Goal: Information Seeking & Learning: Understand process/instructions

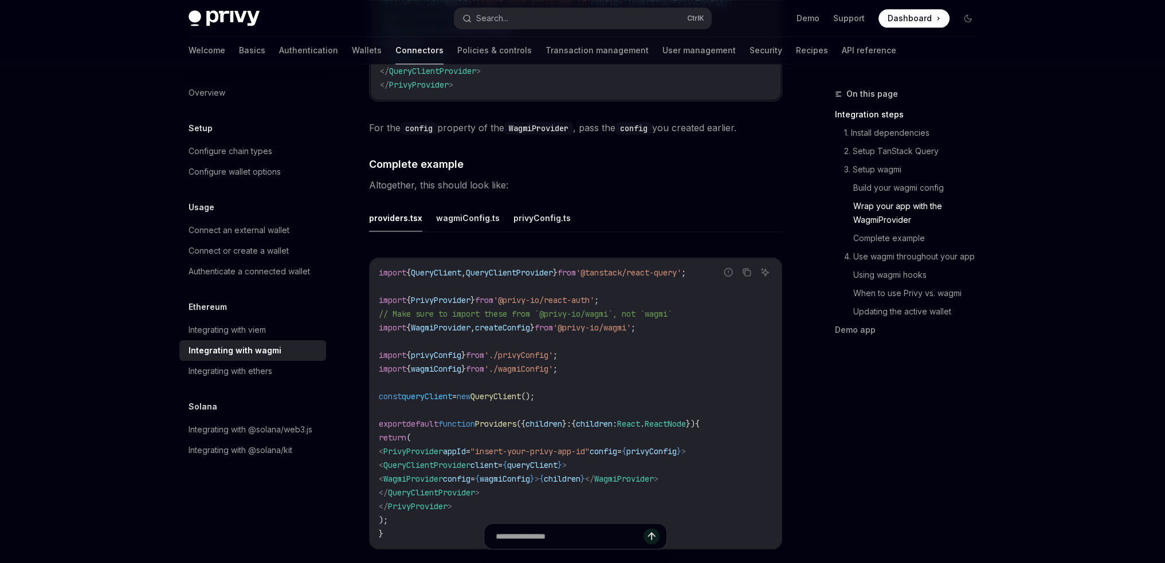
scroll to position [2062, 0]
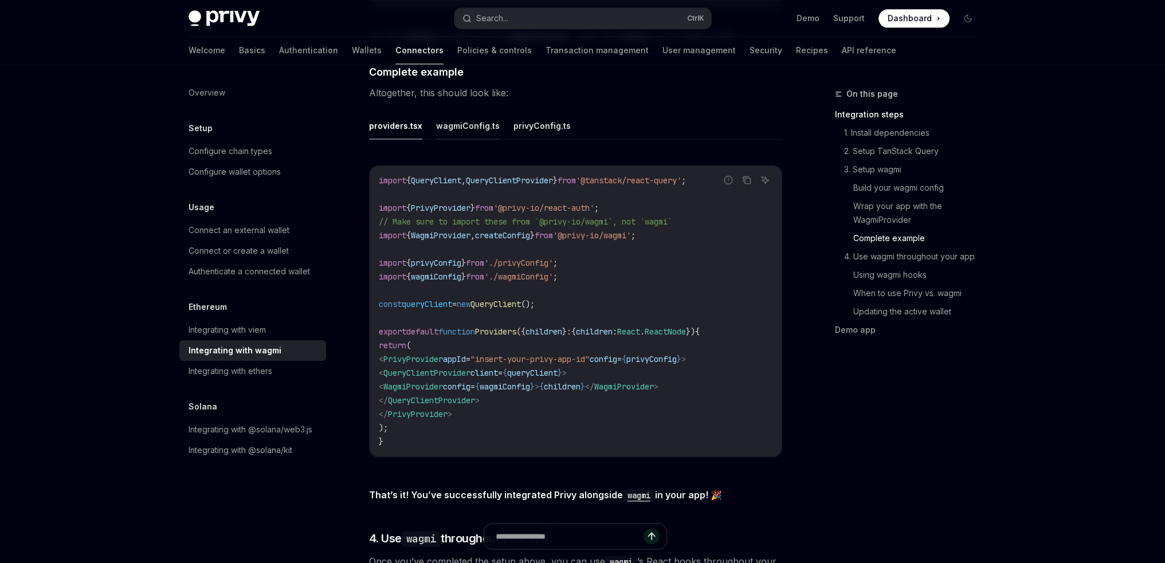
click at [469, 113] on button "wagmiConfig.ts" at bounding box center [468, 125] width 64 height 27
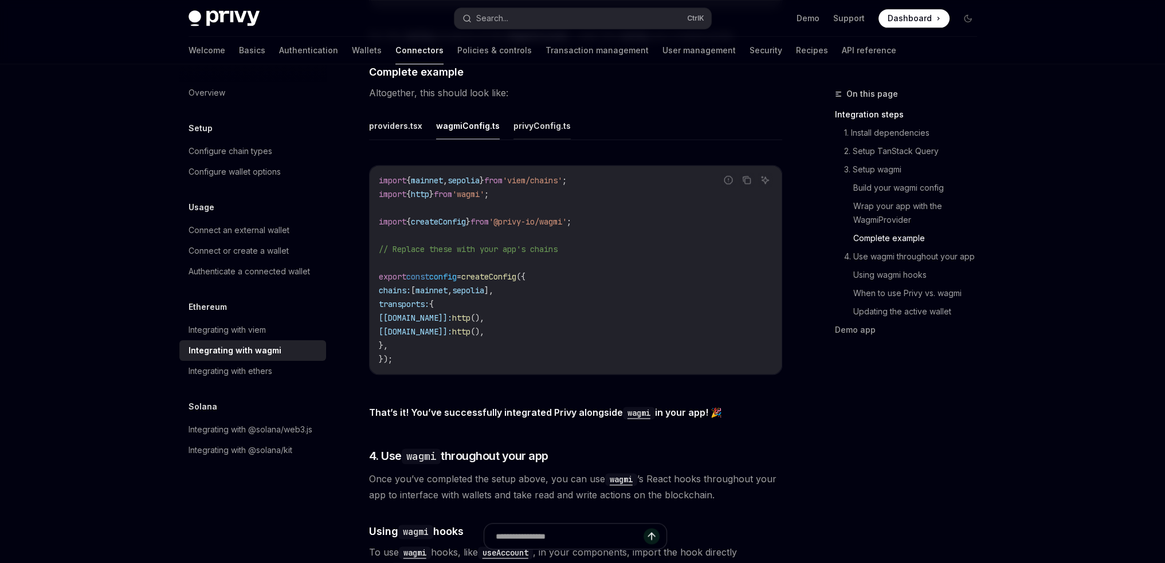
click at [514, 112] on button "privyConfig.ts" at bounding box center [541, 125] width 57 height 27
type textarea "*"
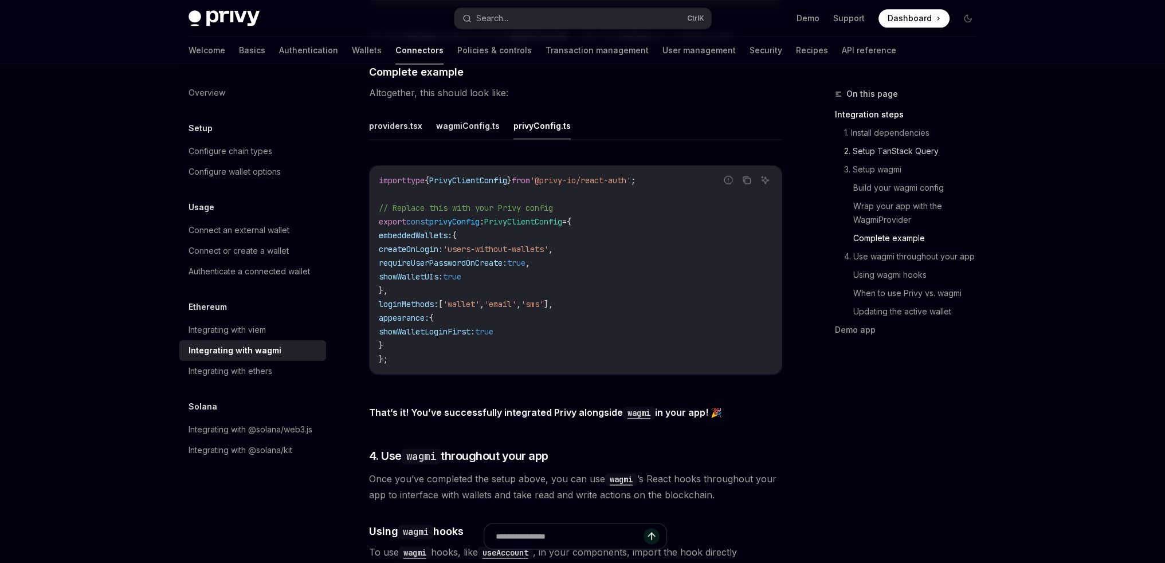
click at [913, 150] on link "2. Setup TanStack Query" at bounding box center [915, 151] width 142 height 18
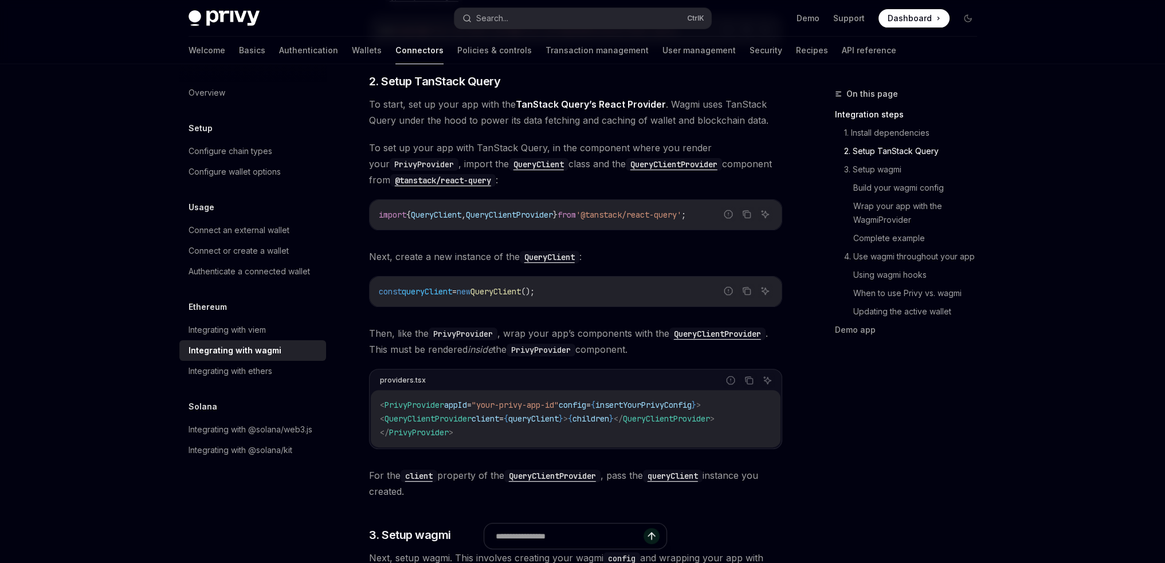
scroll to position [372, 0]
